Goal: Book appointment/travel/reservation

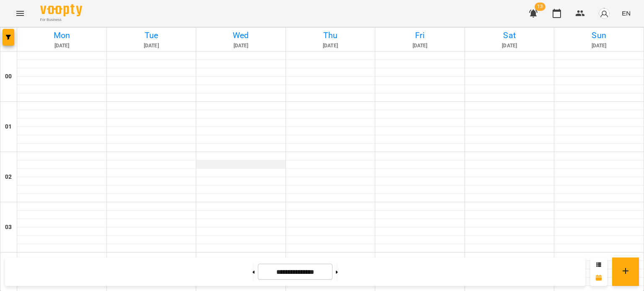
scroll to position [766, 0]
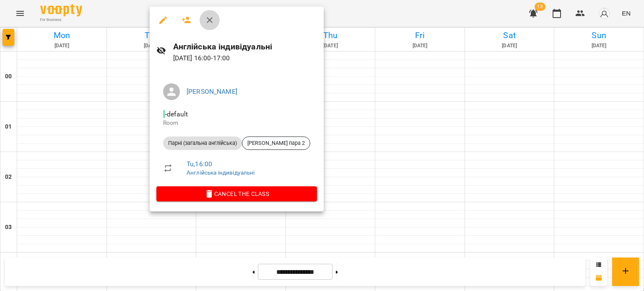
click at [207, 20] on icon "button" at bounding box center [210, 20] width 10 height 10
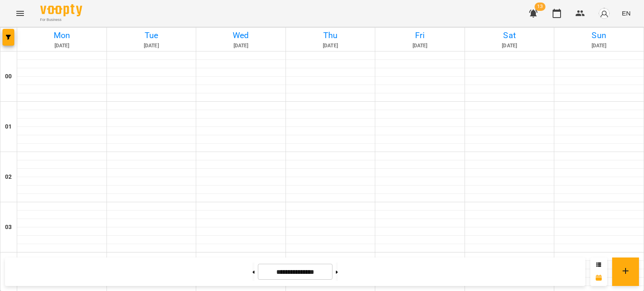
scroll to position [462, 0]
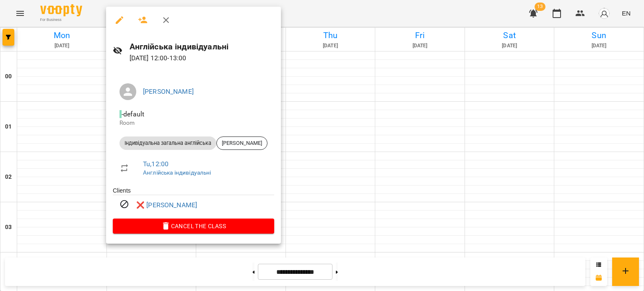
click at [163, 20] on icon "button" at bounding box center [166, 20] width 10 height 10
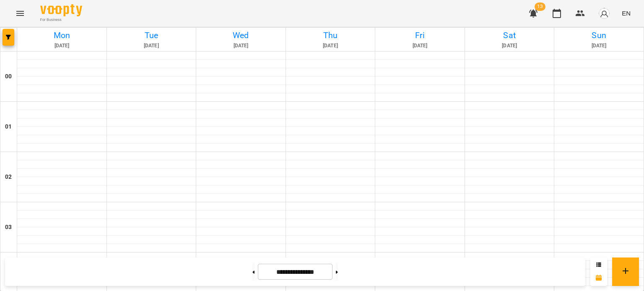
scroll to position [850, 0]
click at [252, 272] on button at bounding box center [253, 272] width 2 height 18
click at [338, 277] on button at bounding box center [337, 272] width 2 height 18
click at [252, 270] on button at bounding box center [253, 272] width 2 height 18
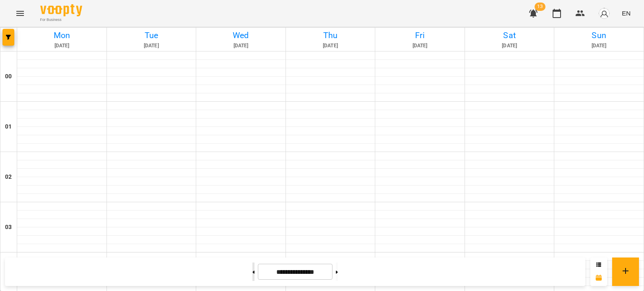
click at [252, 271] on button at bounding box center [253, 272] width 2 height 18
click at [338, 274] on button at bounding box center [337, 272] width 2 height 18
type input "**********"
